Goal: Information Seeking & Learning: Learn about a topic

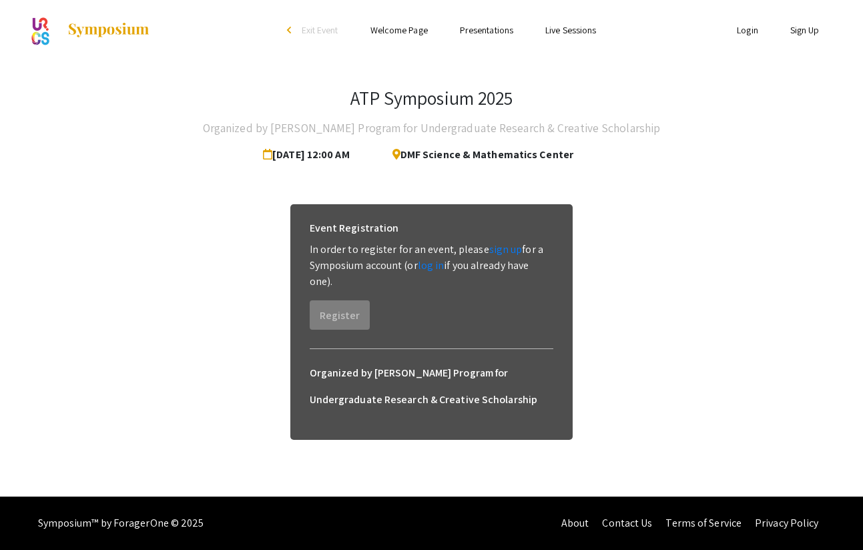
click at [489, 36] on li "Presentations" at bounding box center [486, 30] width 85 height 16
click at [484, 32] on link "Presentations" at bounding box center [486, 30] width 53 height 12
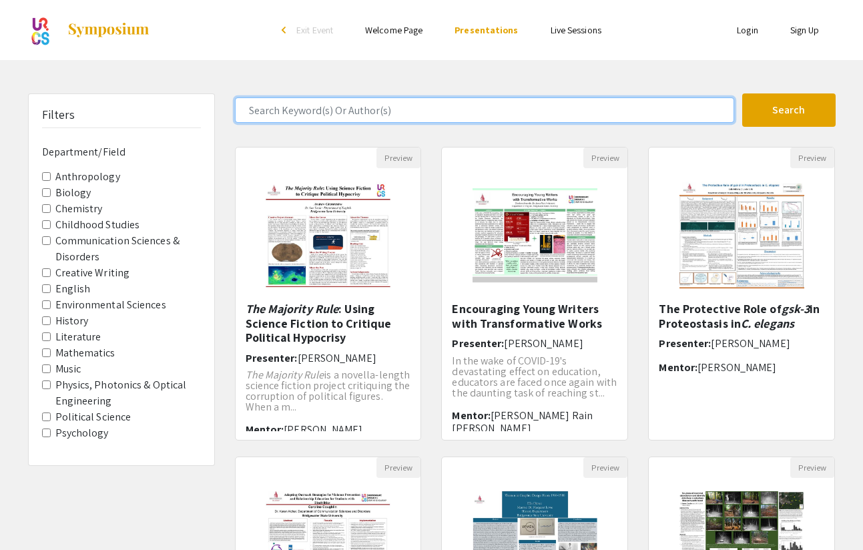
click at [392, 106] on input "Search Keyword(s) Or Author(s)" at bounding box center [484, 109] width 499 height 25
type input "Manigat"
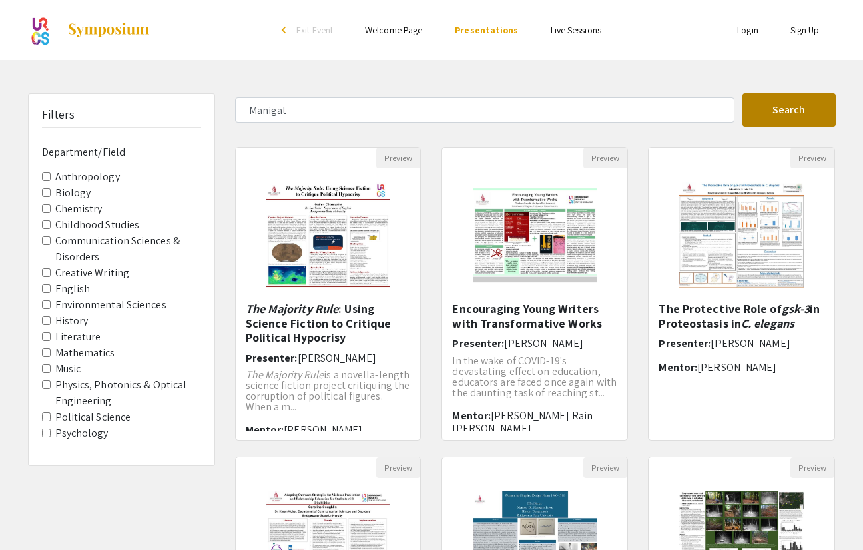
click at [794, 111] on button "Search" at bounding box center [788, 109] width 93 height 33
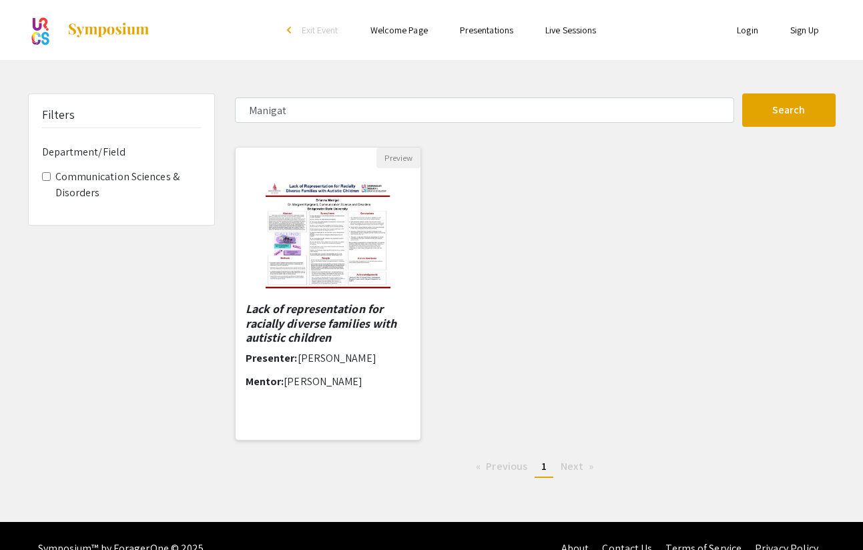
click at [346, 336] on h5 "Lack of representation for racially diverse families with autistic children" at bounding box center [329, 323] width 166 height 43
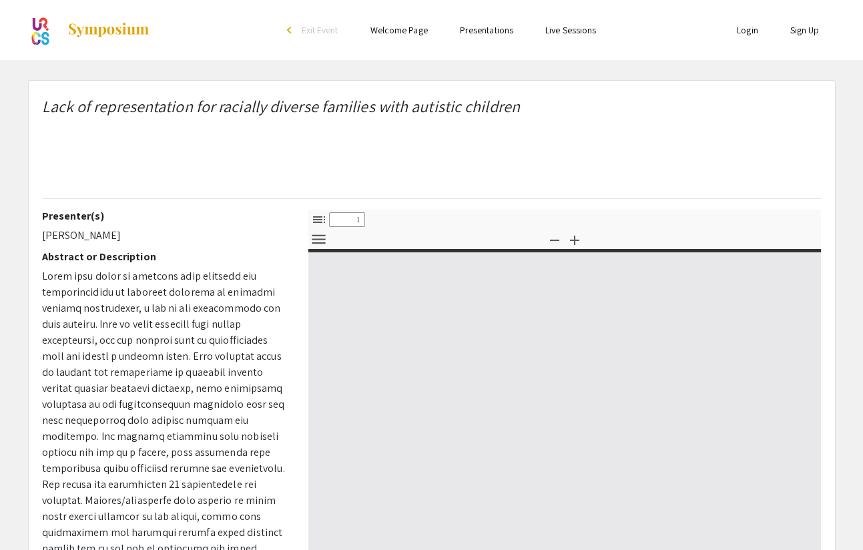
select select "custom"
type input "0"
select select "custom"
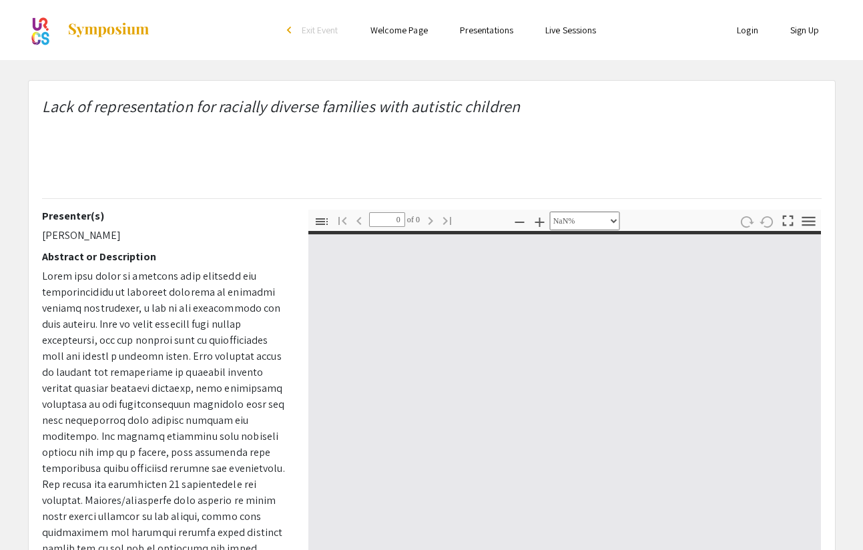
type input "1"
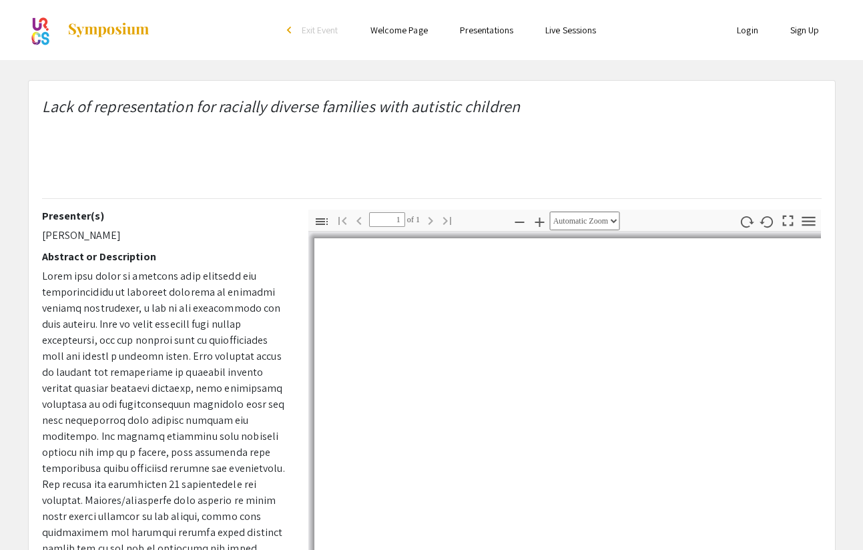
select select "auto"
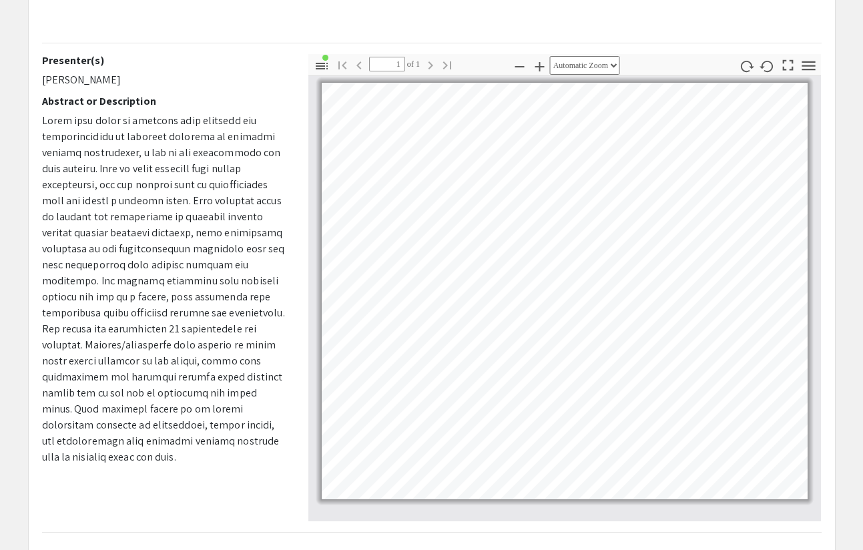
scroll to position [168, 0]
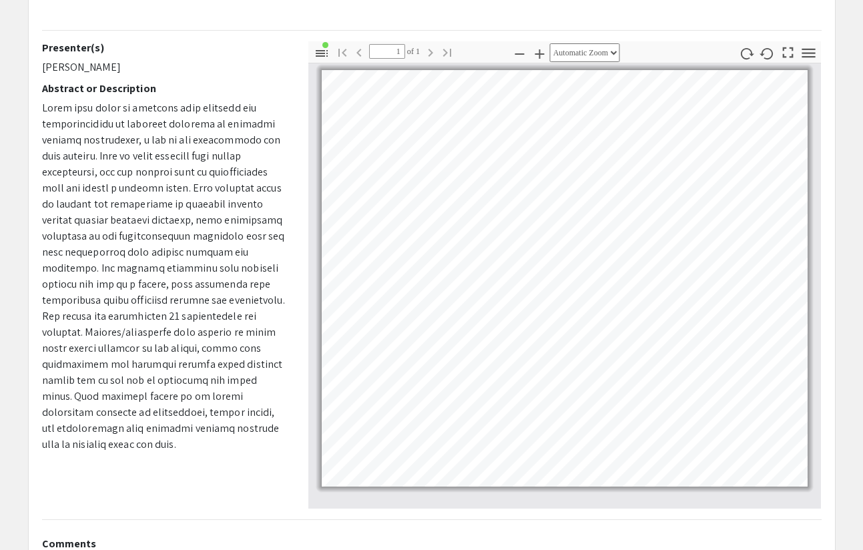
click at [43, 46] on h2 "Presenter(s)" at bounding box center [165, 47] width 246 height 13
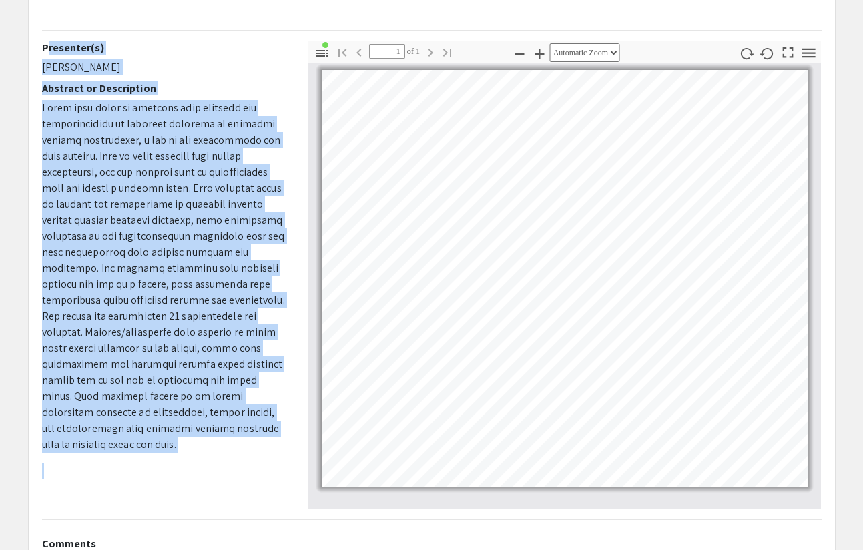
drag, startPoint x: 43, startPoint y: 48, endPoint x: 57, endPoint y: 456, distance: 408.7
click at [57, 456] on div "Presenter(s) [PERSON_NAME] Abstract or Description Mentor [PERSON_NAME]" at bounding box center [165, 274] width 246 height 467
copy div "Presenter(s) [PERSON_NAME] Abstract or Description While some areas of research…"
